Goal: Transaction & Acquisition: Purchase product/service

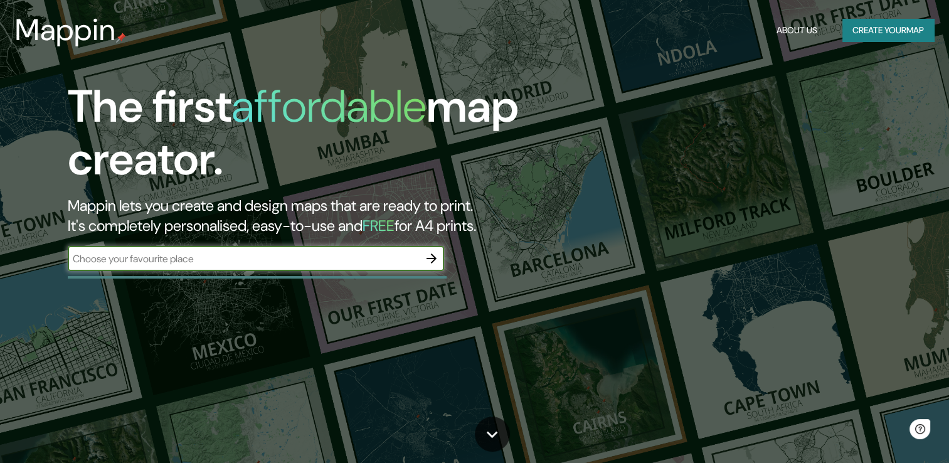
click at [290, 262] on input "text" at bounding box center [243, 258] width 351 height 14
type input "[GEOGRAPHIC_DATA]"
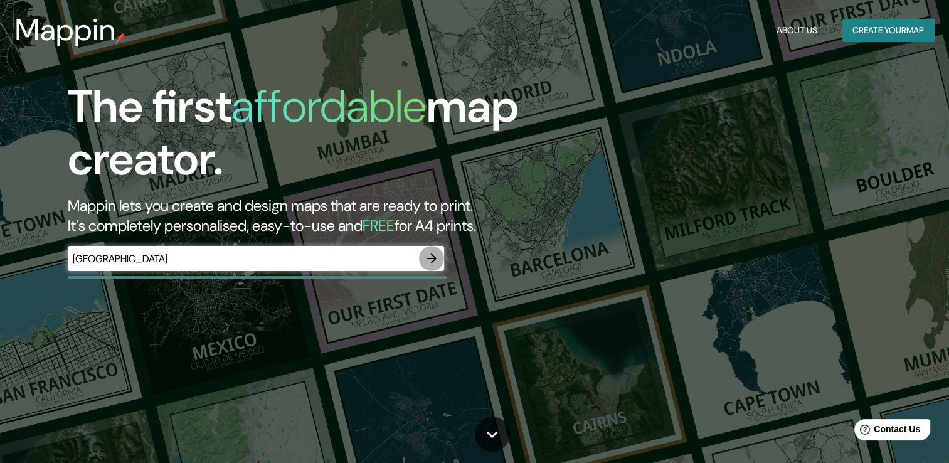
click at [438, 256] on icon "button" at bounding box center [431, 258] width 15 height 15
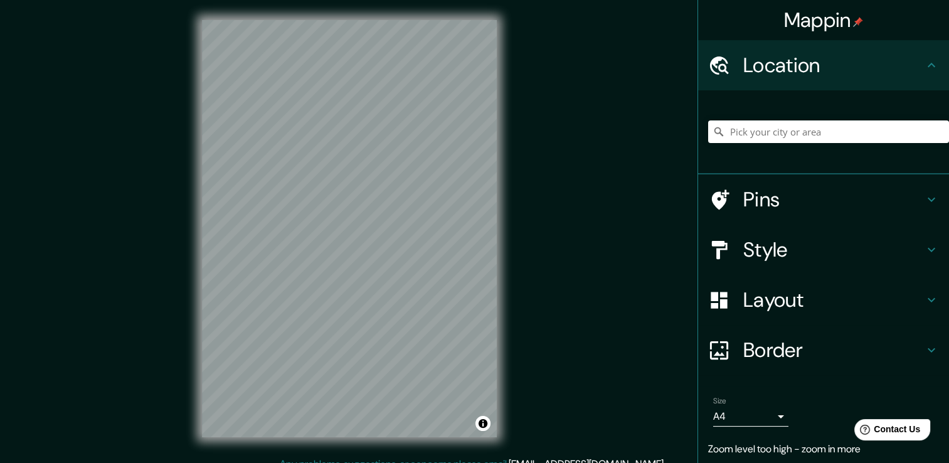
click at [860, 300] on h4 "Layout" at bounding box center [833, 299] width 181 height 25
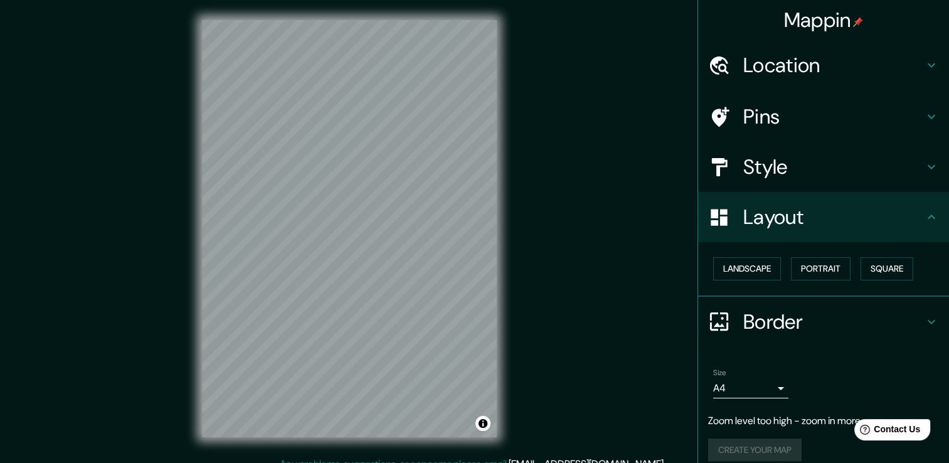
click at [897, 220] on h4 "Layout" at bounding box center [833, 216] width 181 height 25
click at [898, 73] on h4 "Location" at bounding box center [833, 65] width 181 height 25
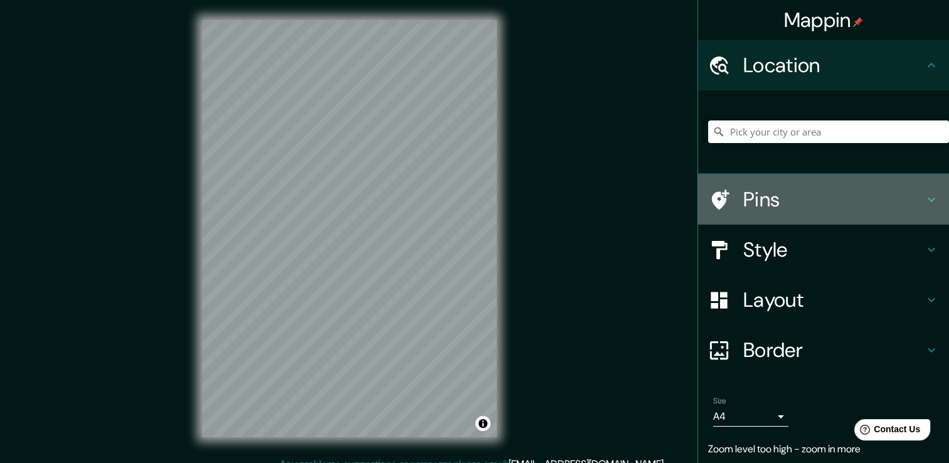
click at [903, 219] on div "Pins" at bounding box center [823, 199] width 251 height 50
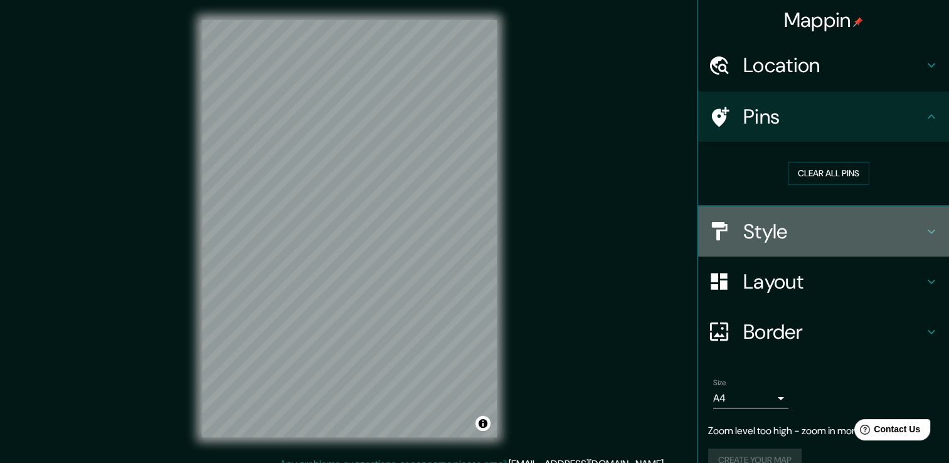
click at [905, 224] on h4 "Style" at bounding box center [833, 231] width 181 height 25
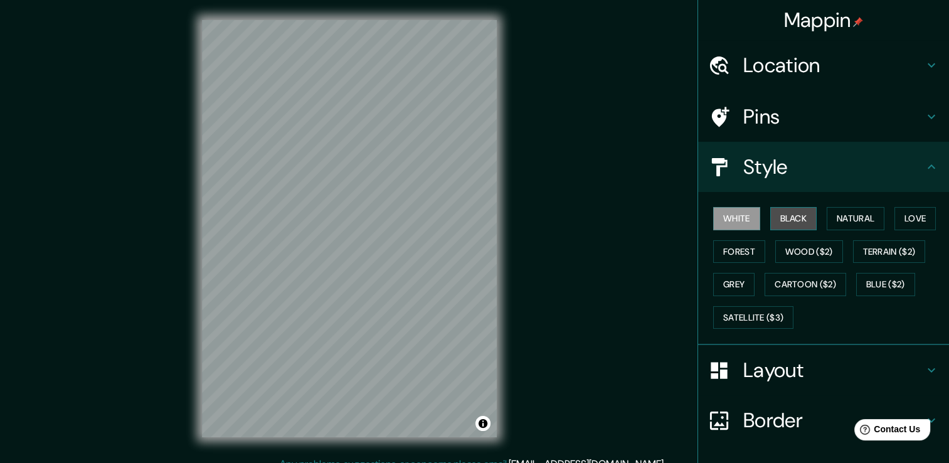
click at [795, 214] on button "Black" at bounding box center [793, 218] width 47 height 23
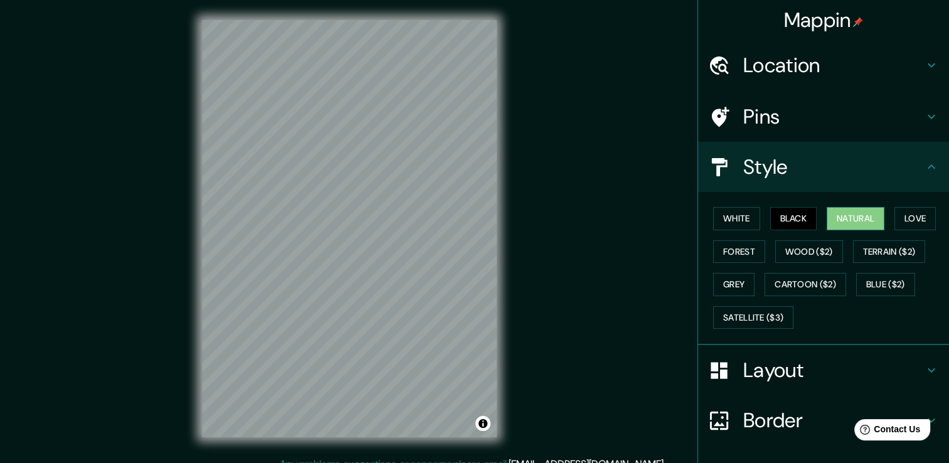
click at [831, 219] on button "Natural" at bounding box center [855, 218] width 58 height 23
click at [915, 222] on button "Love" at bounding box center [914, 218] width 41 height 23
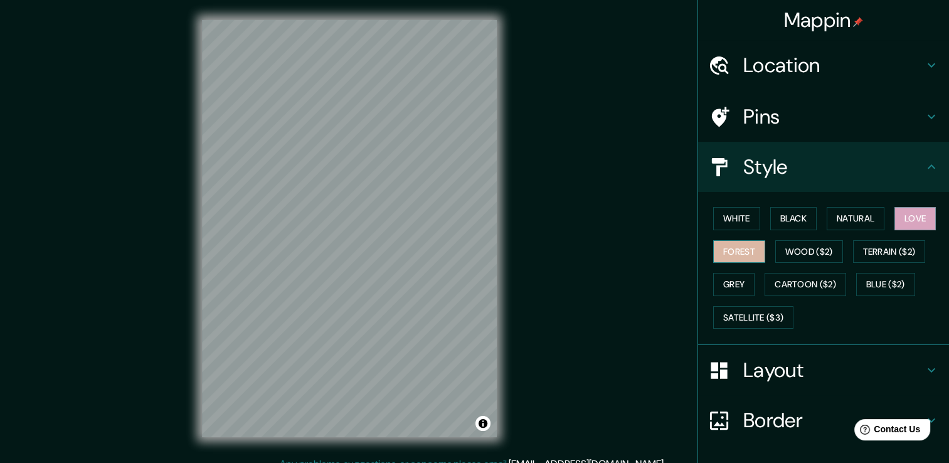
click at [729, 251] on button "Forest" at bounding box center [739, 251] width 52 height 23
click at [721, 282] on button "Grey" at bounding box center [733, 284] width 41 height 23
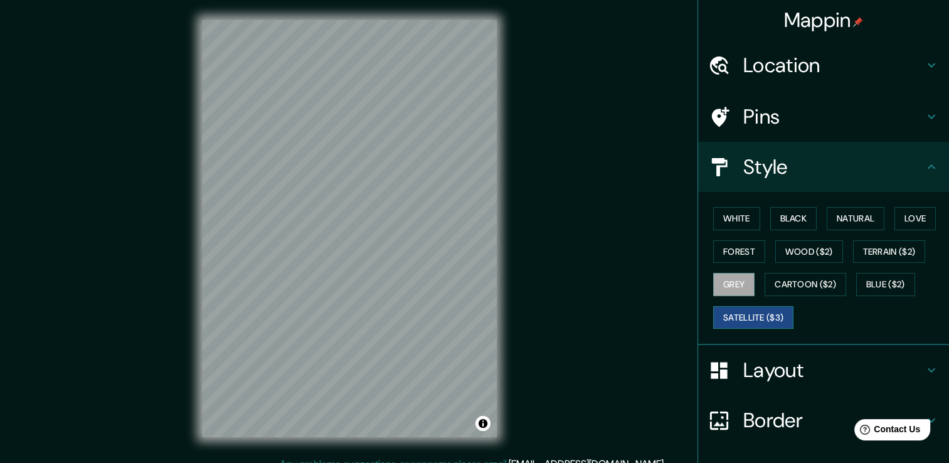
click at [759, 307] on button "Satellite ($3)" at bounding box center [753, 317] width 80 height 23
click at [793, 285] on button "Cartoon ($2)" at bounding box center [805, 284] width 82 height 23
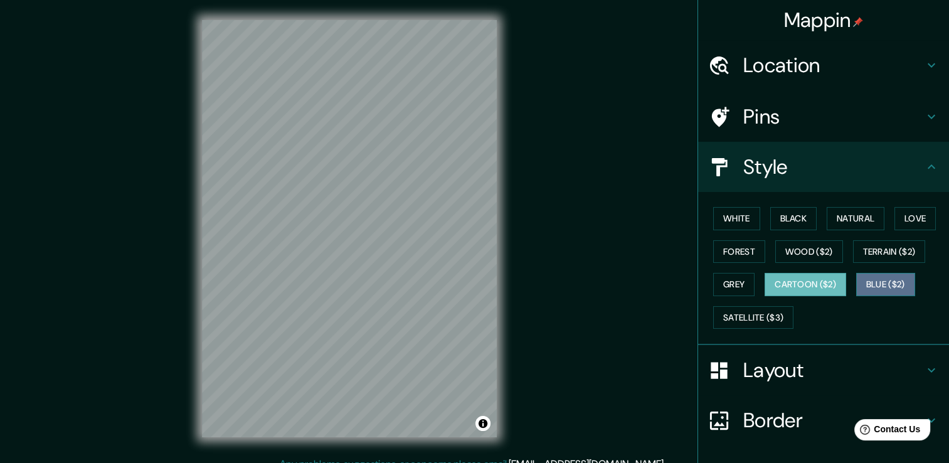
click at [870, 286] on button "Blue ($2)" at bounding box center [885, 284] width 59 height 23
click at [888, 219] on div "White Black Natural Love Forest Wood ($2) Terrain ($2) Grey Cartoon ($2) Blue (…" at bounding box center [828, 268] width 241 height 132
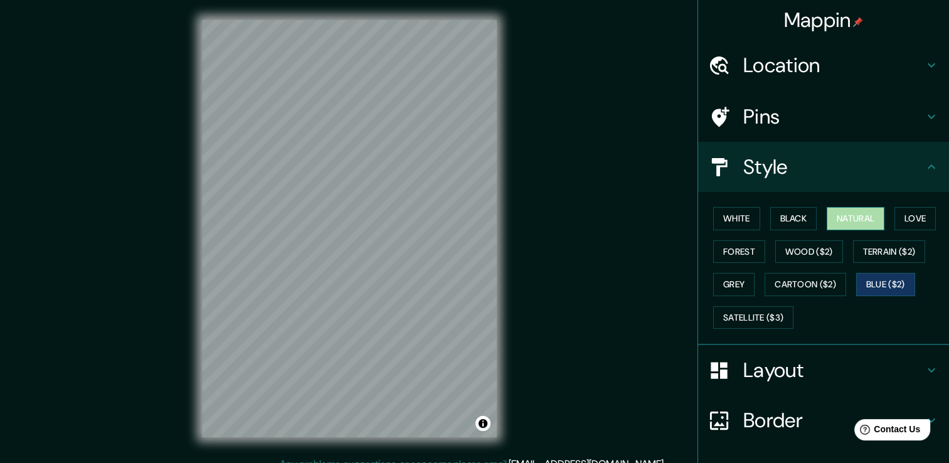
click at [855, 217] on button "Natural" at bounding box center [855, 218] width 58 height 23
click at [789, 222] on button "Black" at bounding box center [793, 218] width 47 height 23
click at [841, 213] on button "Natural" at bounding box center [855, 218] width 58 height 23
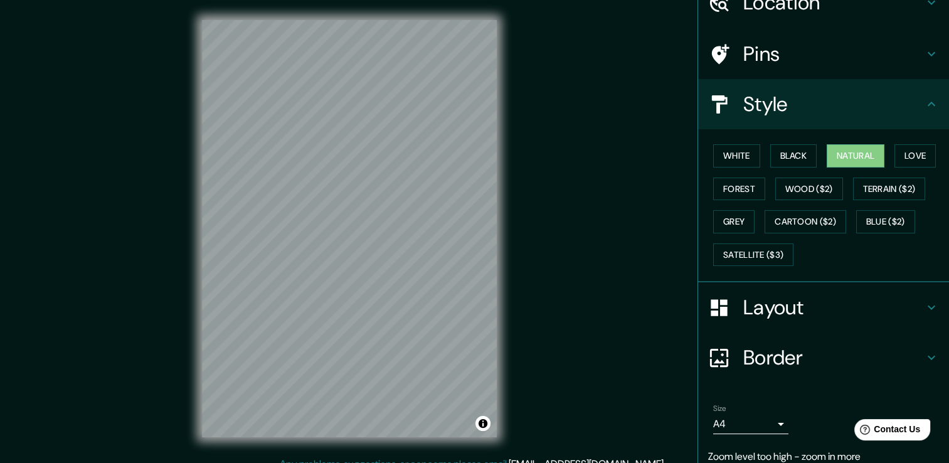
click at [778, 295] on h4 "Layout" at bounding box center [833, 307] width 181 height 25
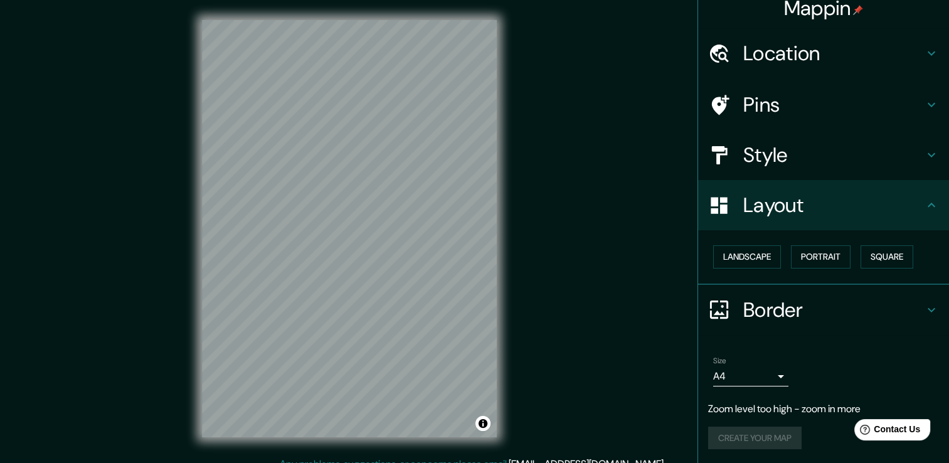
scroll to position [12, 0]
click at [831, 255] on button "Portrait" at bounding box center [821, 256] width 60 height 23
click at [752, 256] on button "Landscape" at bounding box center [747, 256] width 68 height 23
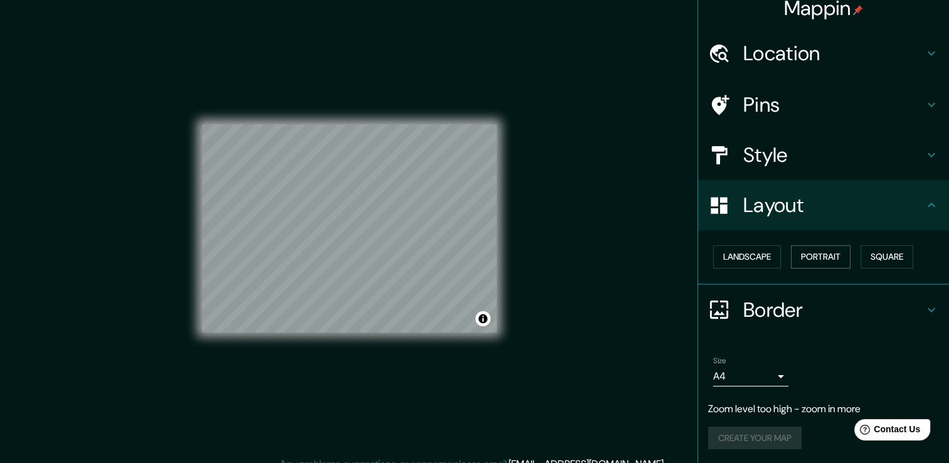
click at [813, 250] on button "Portrait" at bounding box center [821, 256] width 60 height 23
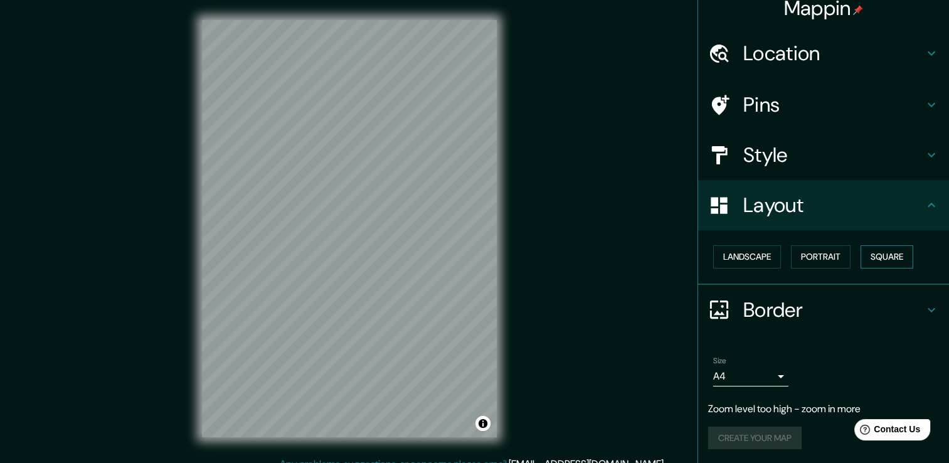
click at [893, 249] on button "Square" at bounding box center [886, 256] width 53 height 23
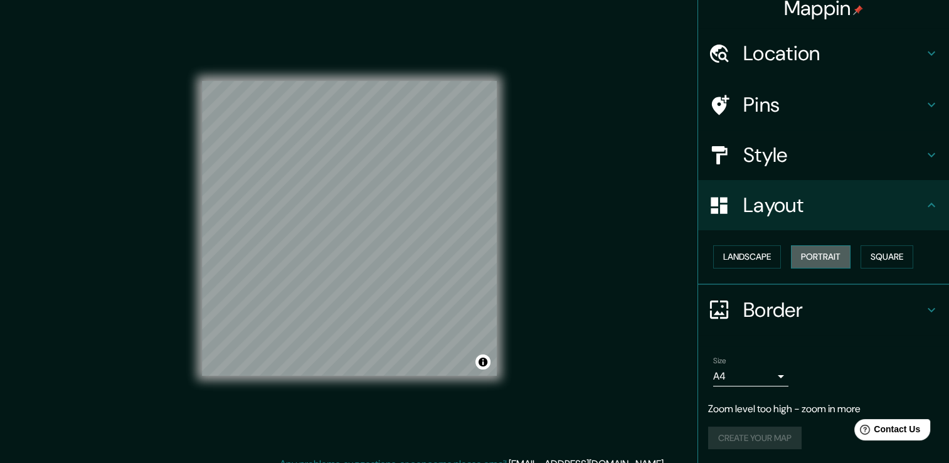
click at [840, 255] on button "Portrait" at bounding box center [821, 256] width 60 height 23
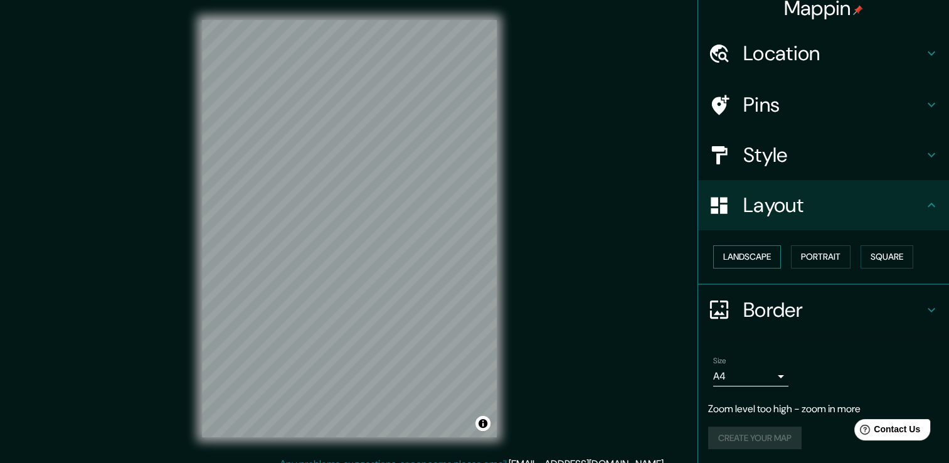
click at [768, 258] on button "Landscape" at bounding box center [747, 256] width 68 height 23
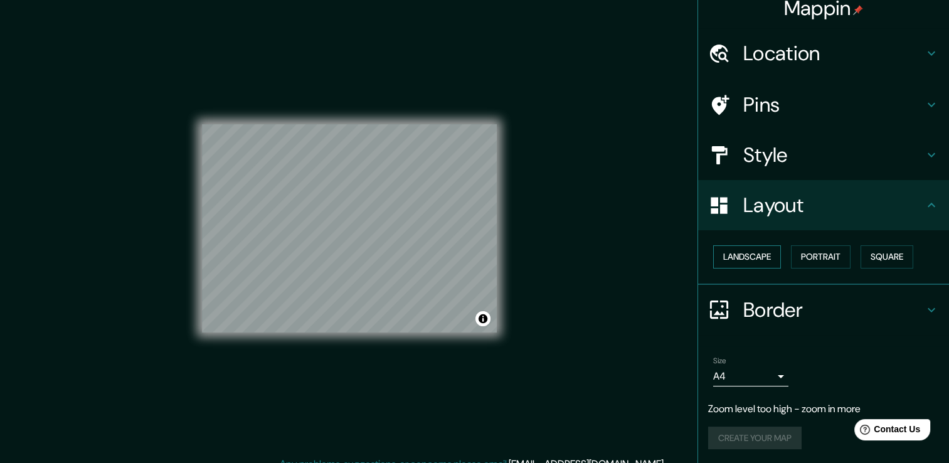
click at [768, 258] on button "Landscape" at bounding box center [747, 256] width 68 height 23
click at [843, 260] on button "Portrait" at bounding box center [821, 256] width 60 height 23
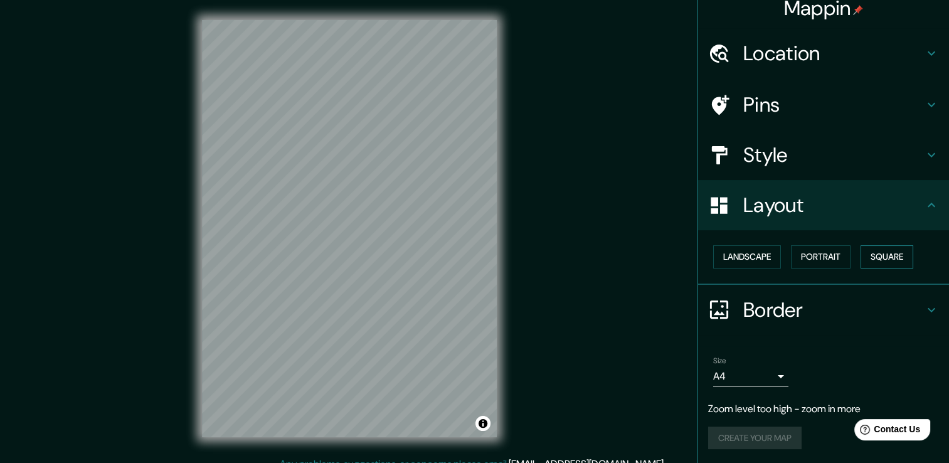
click at [897, 253] on button "Square" at bounding box center [886, 256] width 53 height 23
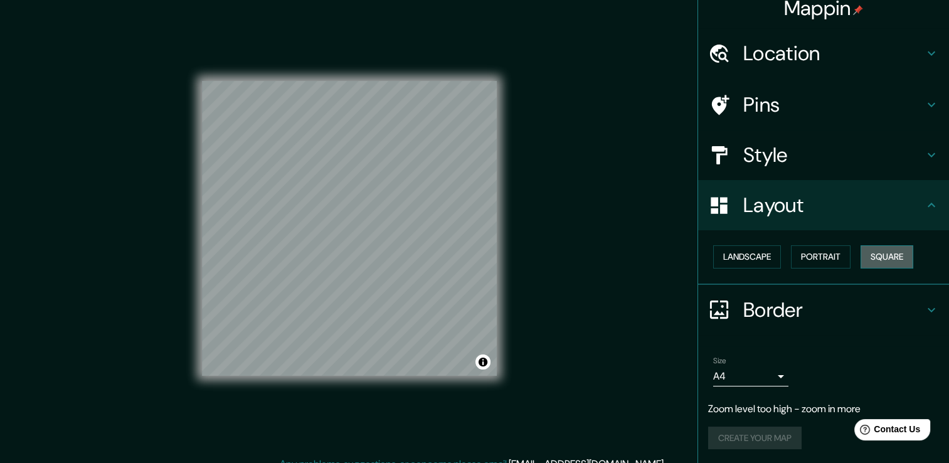
click at [868, 246] on button "Square" at bounding box center [886, 256] width 53 height 23
click at [897, 250] on button "Square" at bounding box center [886, 256] width 53 height 23
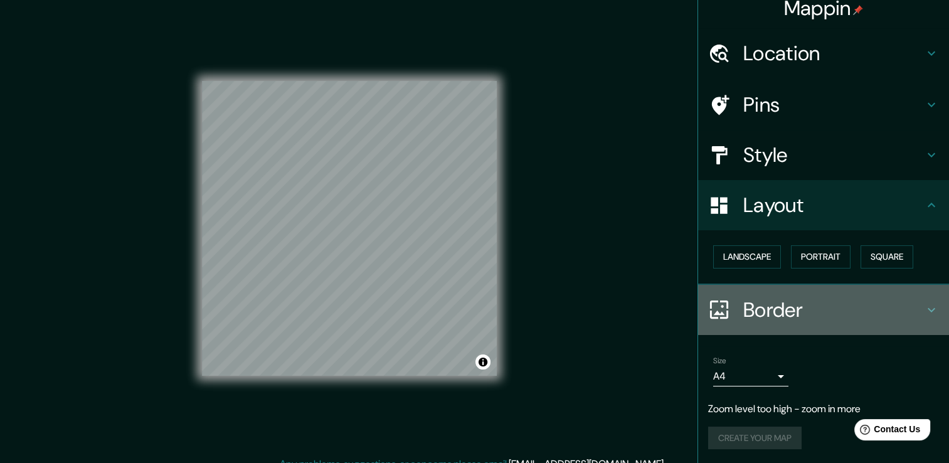
click at [853, 289] on div "Border" at bounding box center [823, 310] width 251 height 50
